Goal: Check status: Check status

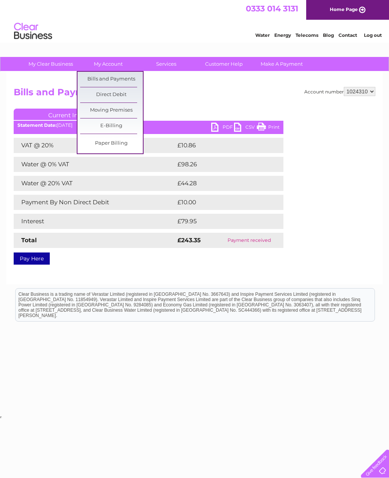
click at [120, 79] on link "Bills and Payments" at bounding box center [111, 79] width 63 height 15
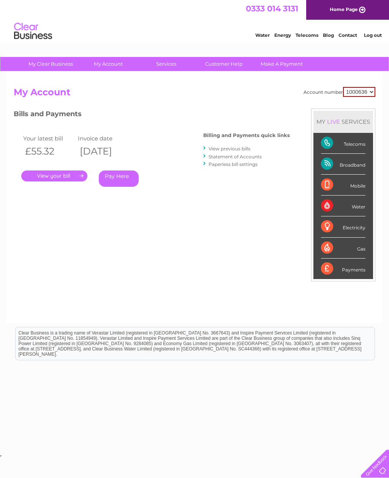
click at [363, 91] on select "1000636 1024310" at bounding box center [359, 92] width 32 height 10
select select "1024310"
click at [232, 155] on link "Statement of Accounts" at bounding box center [234, 157] width 53 height 6
